Goal: Navigation & Orientation: Find specific page/section

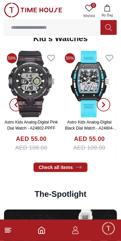
scroll to position [879, 0]
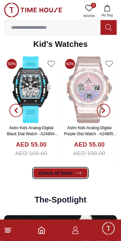
click at [56, 174] on link "Check all items" at bounding box center [60, 172] width 54 height 9
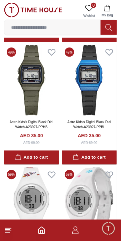
scroll to position [269, 0]
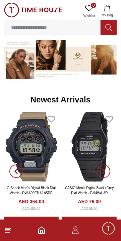
scroll to position [879, 0]
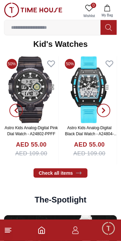
click at [8, 232] on line at bounding box center [7, 232] width 5 height 0
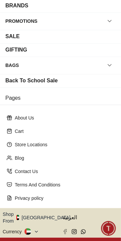
scroll to position [102, 0]
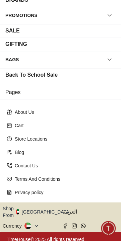
click at [49, 210] on button "Shop From [GEOGRAPHIC_DATA]" at bounding box center [39, 211] width 73 height 13
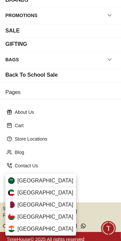
click at [18, 195] on span "[GEOGRAPHIC_DATA]" at bounding box center [45, 192] width 56 height 8
